Goal: Communication & Community: Answer question/provide support

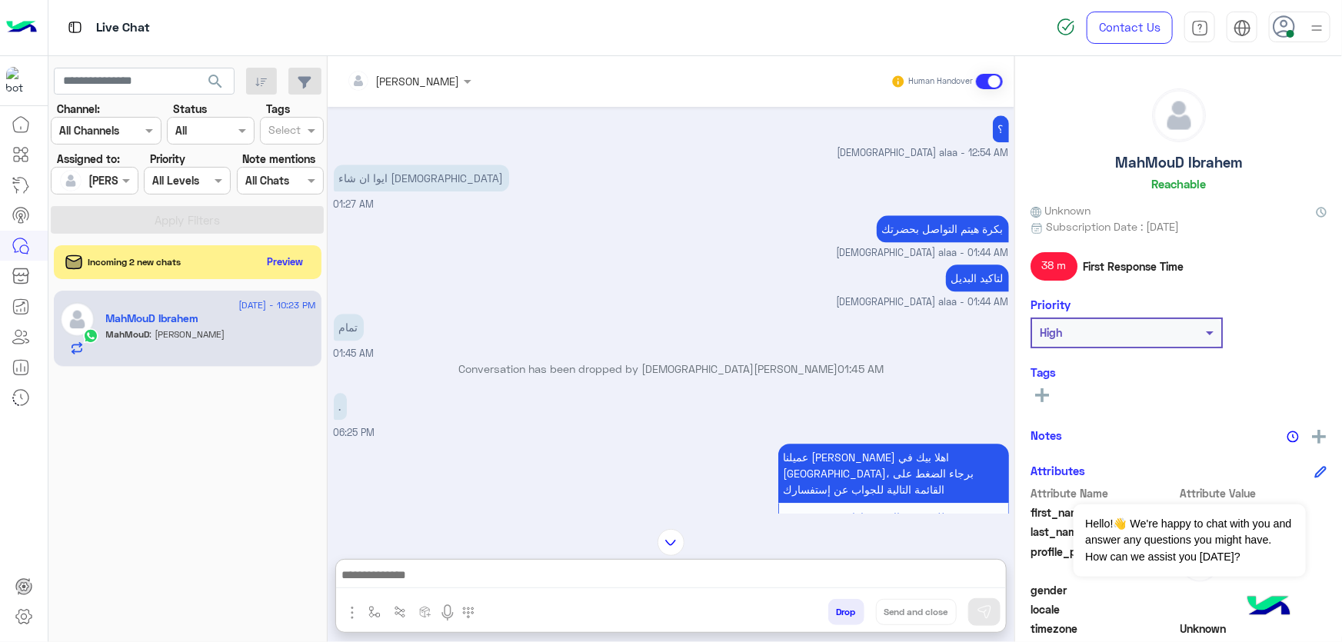
scroll to position [1765, 0]
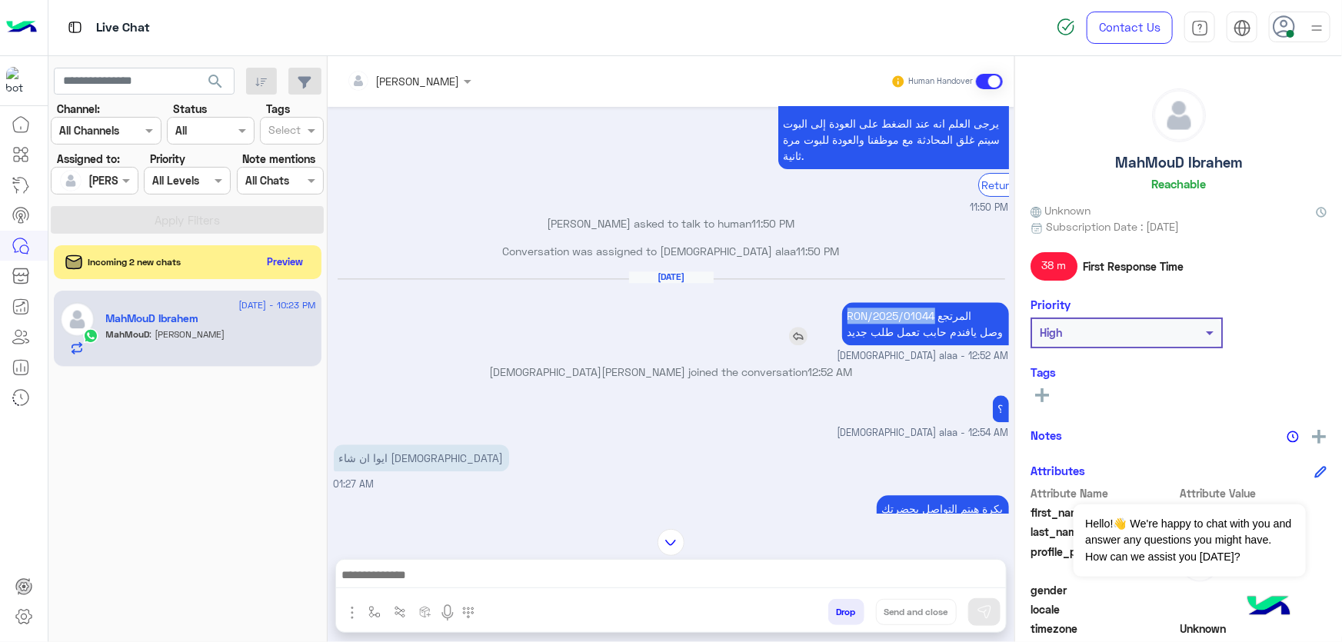
drag, startPoint x: 843, startPoint y: 327, endPoint x: 930, endPoint y: 325, distance: 86.9
click at [930, 325] on p "RON/2025/01044 المرتجع وصل يافندم حابب تعمل طلب جديد" at bounding box center [925, 323] width 167 height 43
copy p "RON/2025/01044"
click at [286, 273] on div "Incoming 2 new chats Preview" at bounding box center [188, 262] width 268 height 34
click at [295, 258] on button "Preview" at bounding box center [286, 261] width 48 height 21
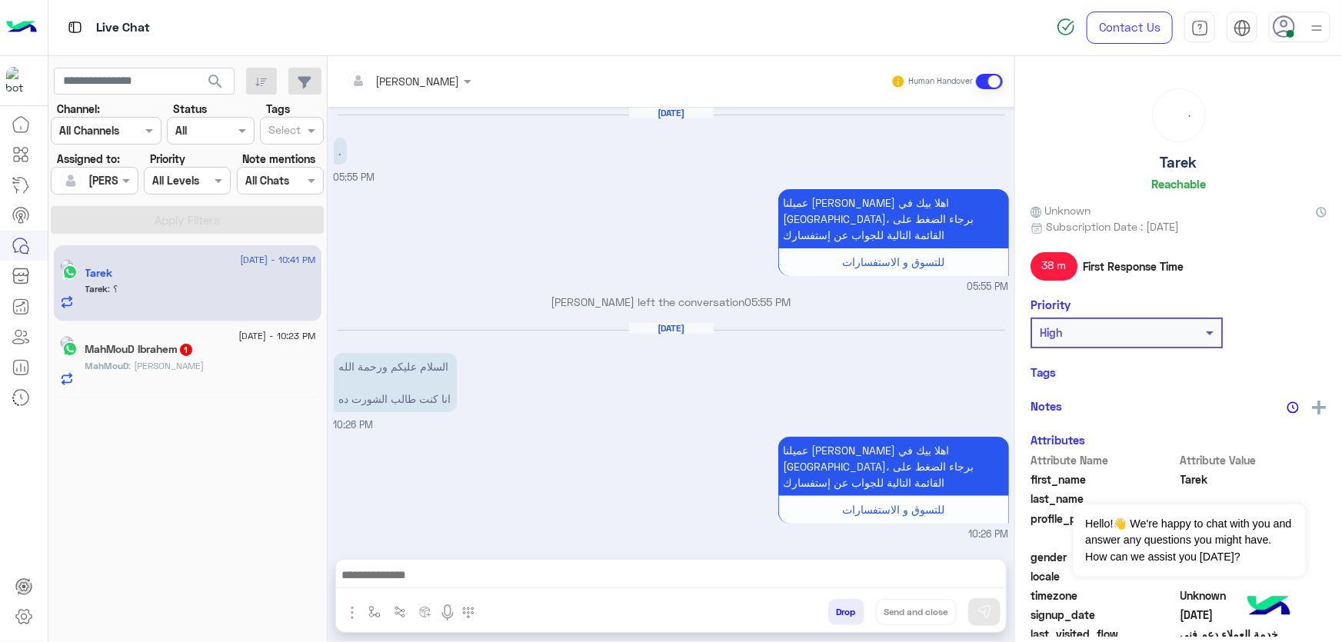
scroll to position [1470, 0]
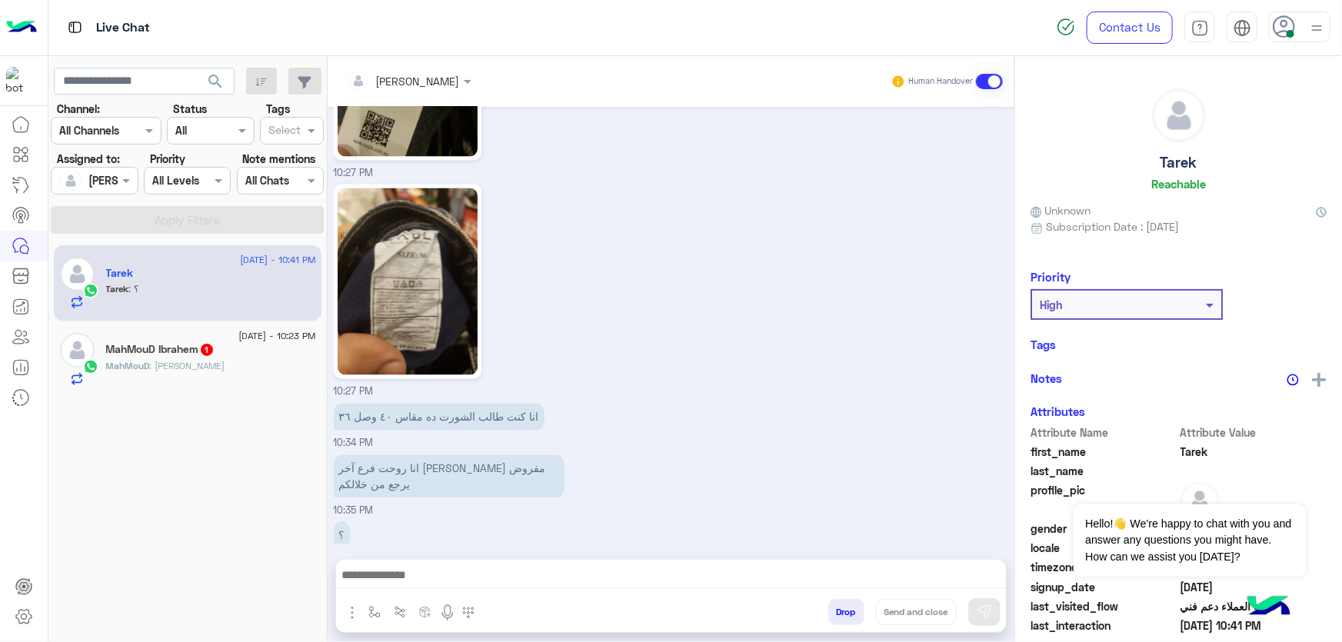
click at [238, 355] on div "MahMouD Ibrahem 1" at bounding box center [211, 351] width 210 height 16
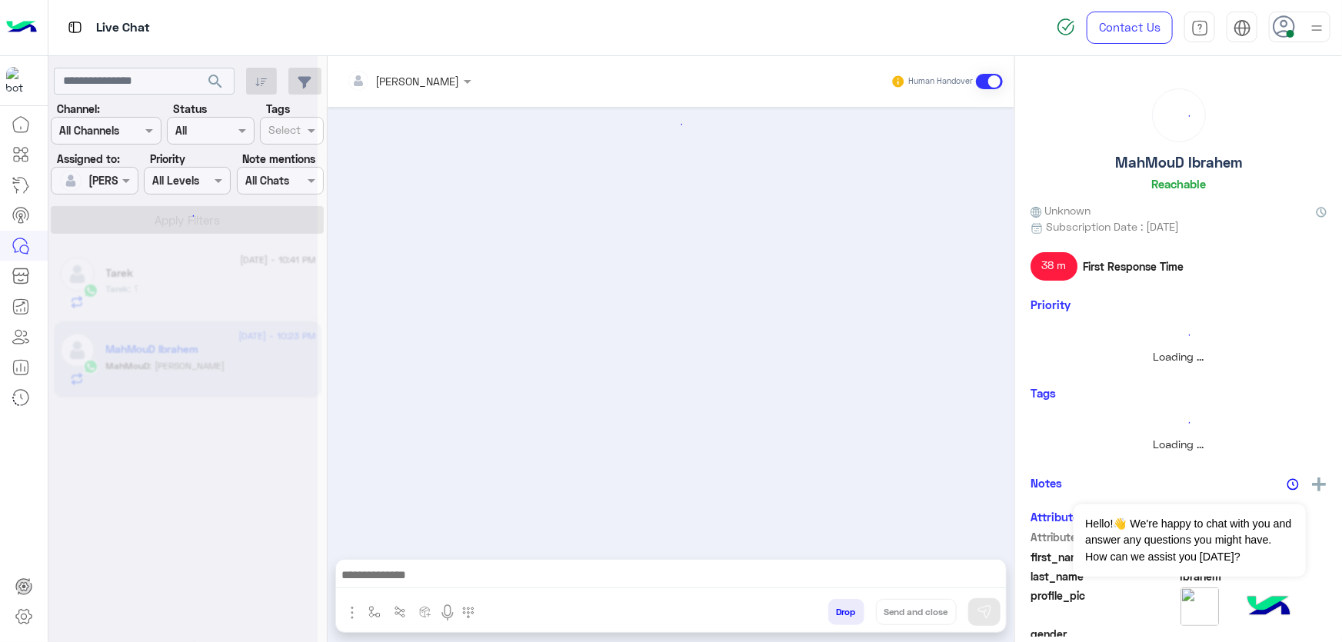
click at [237, 300] on div "Tarek : ؟" at bounding box center [211, 295] width 210 height 27
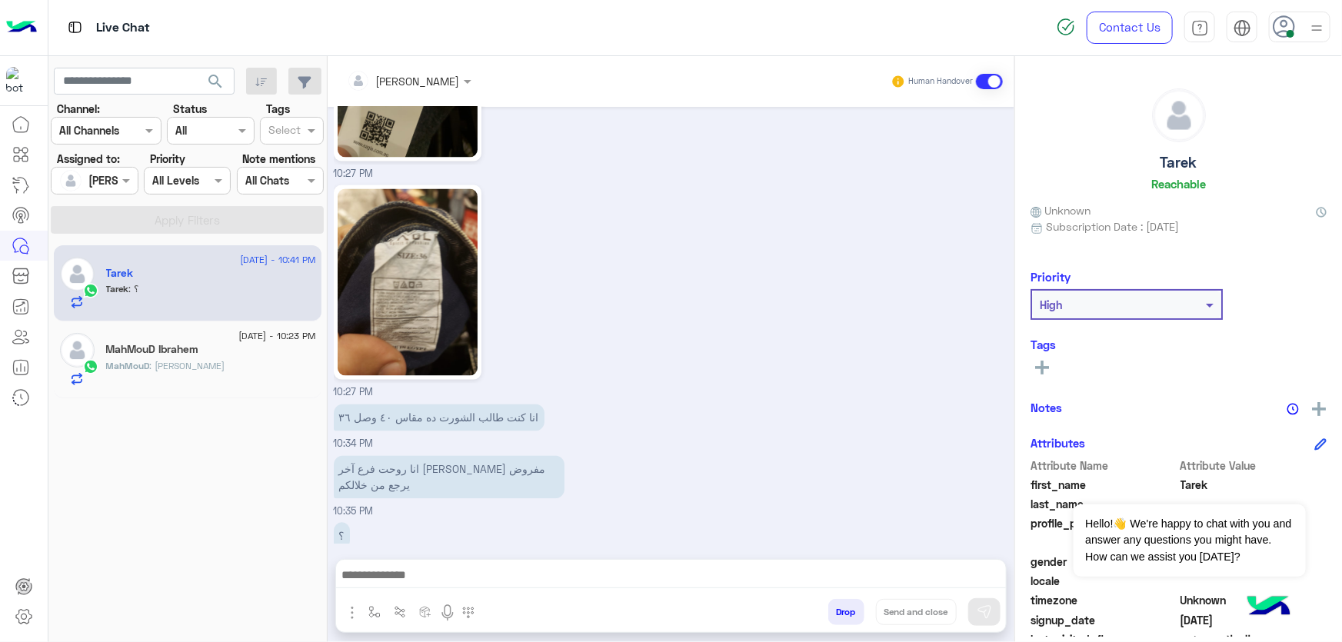
scroll to position [1191, 0]
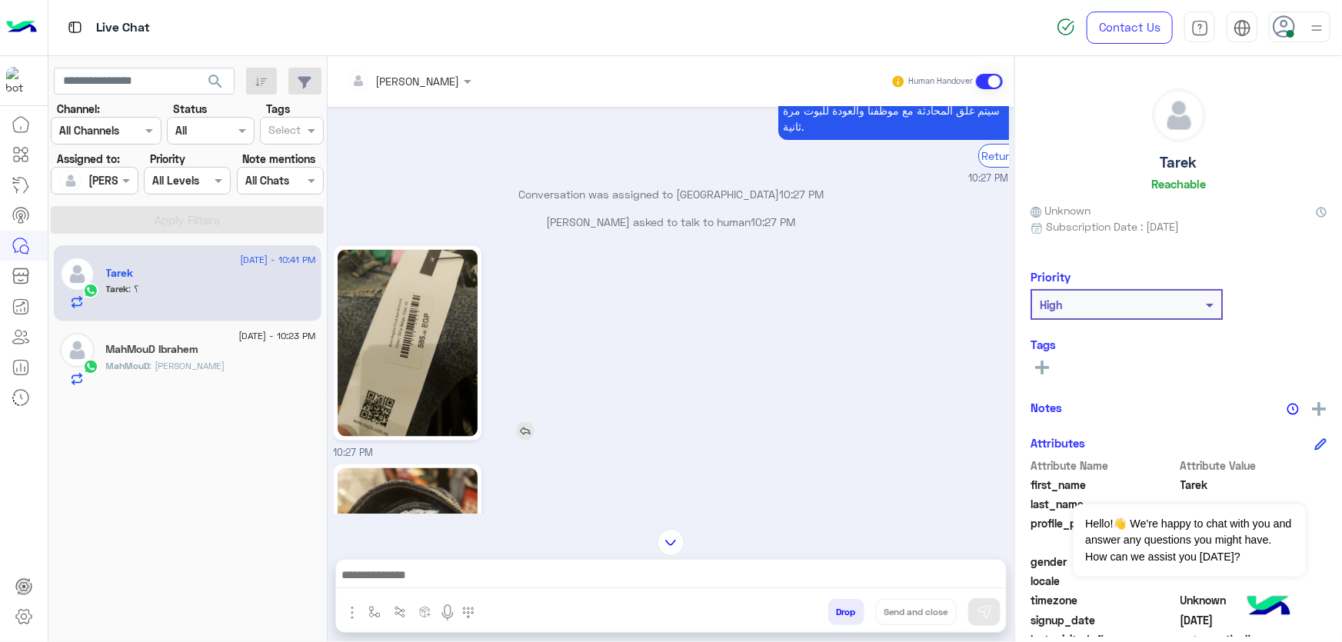
click at [415, 363] on img at bounding box center [408, 343] width 140 height 187
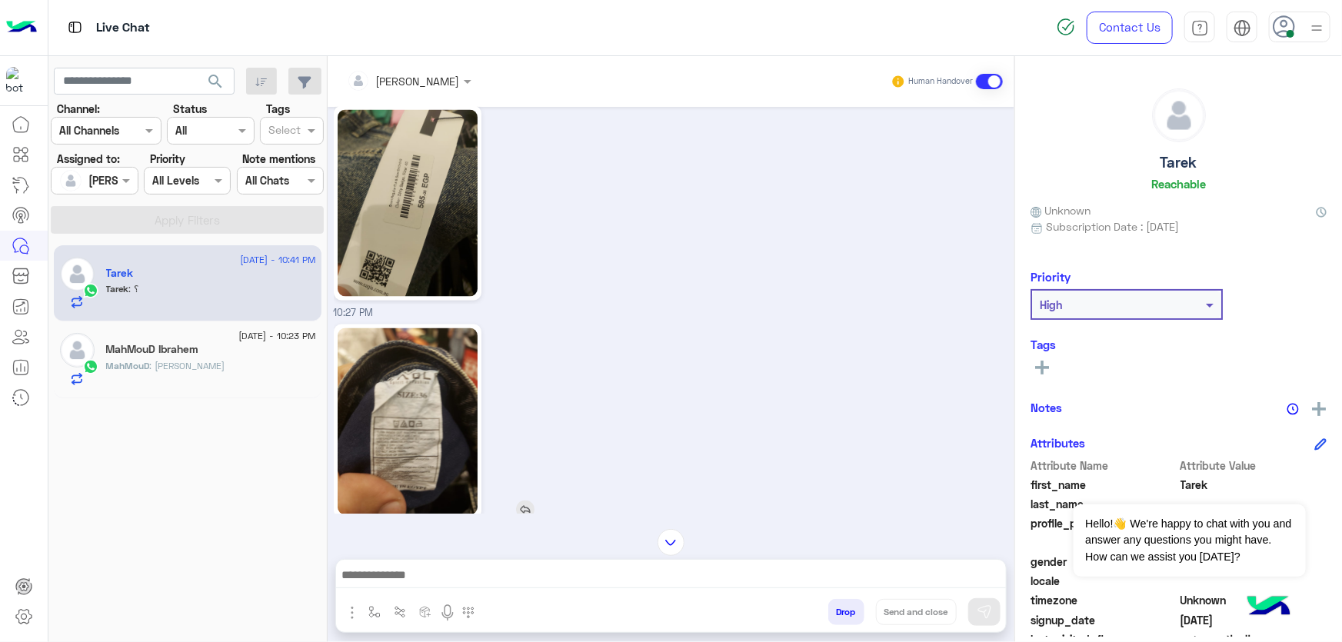
click at [416, 423] on img at bounding box center [408, 421] width 140 height 187
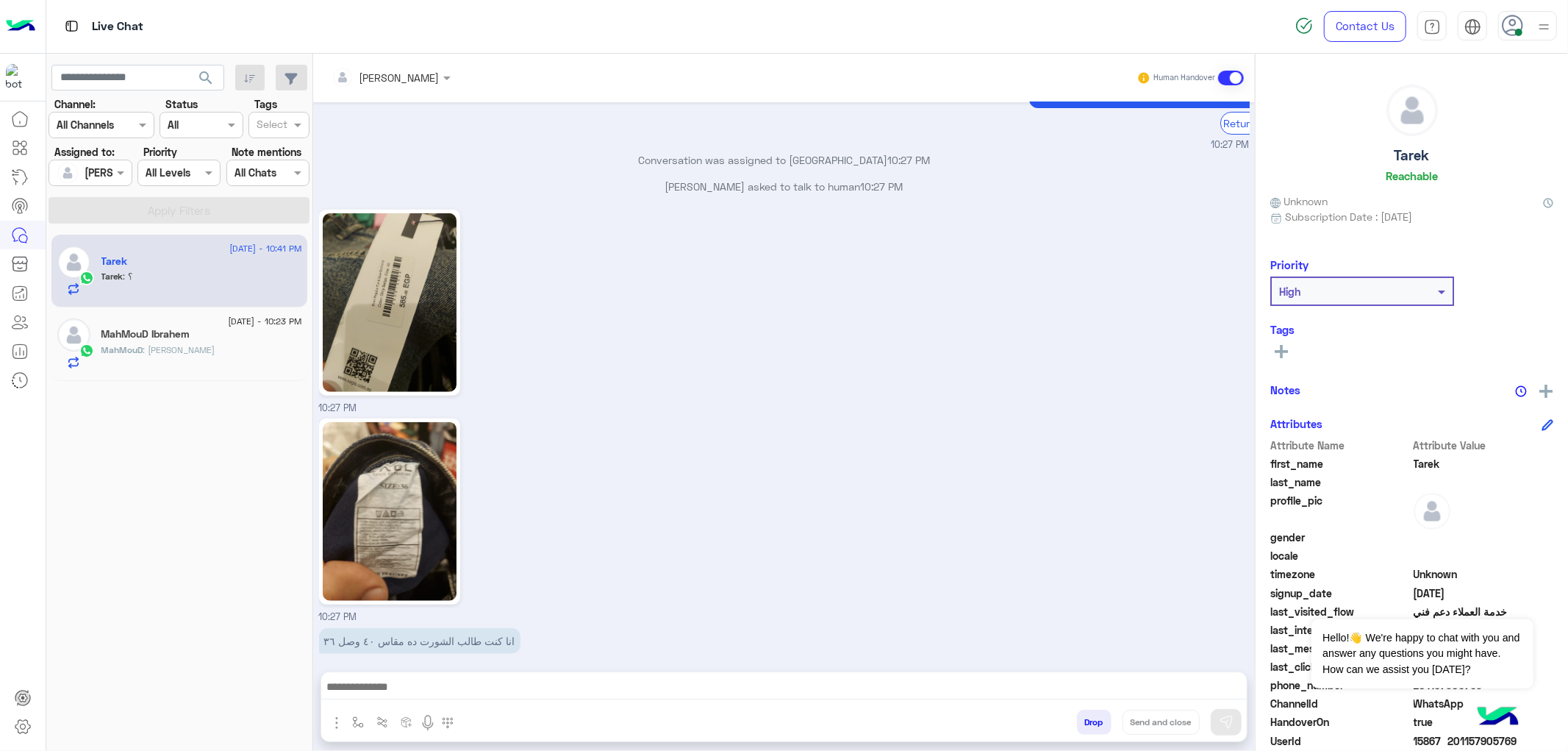
scroll to position [1271, 0]
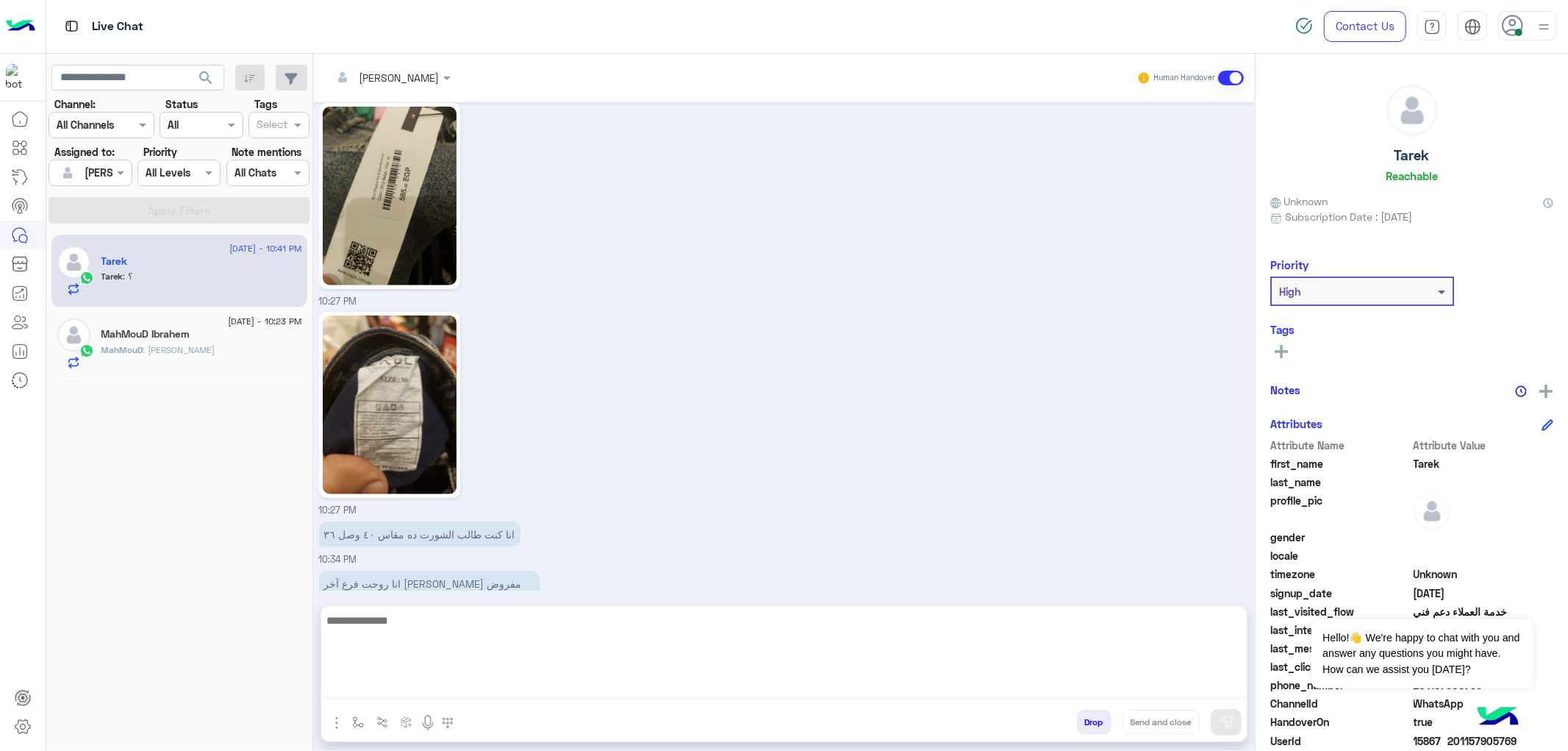
click at [428, 613] on textarea at bounding box center [784, 655] width 926 height 88
type textarea "**********"
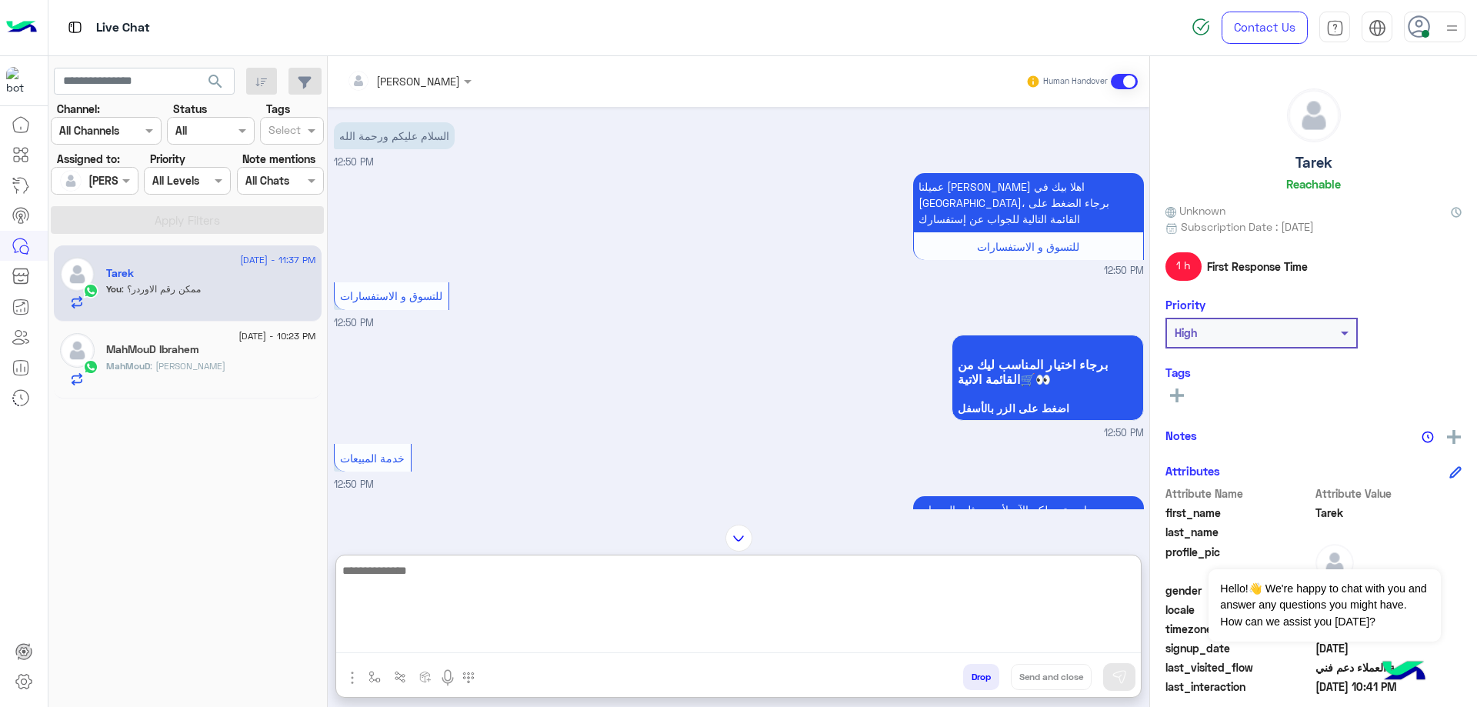
scroll to position [2569, 0]
